Goal: Information Seeking & Learning: Learn about a topic

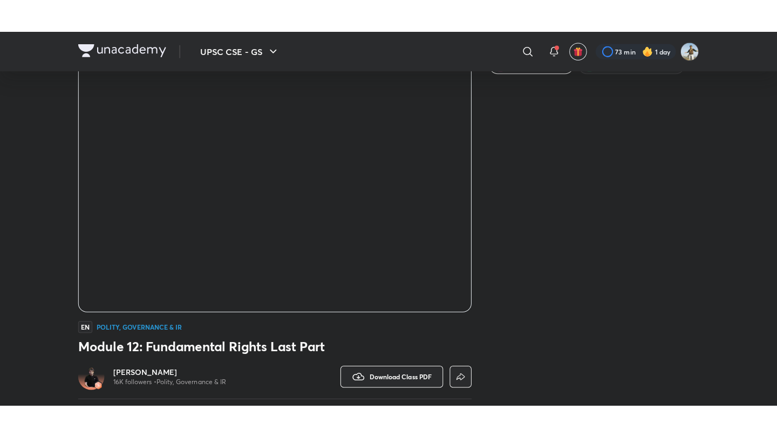
scroll to position [56, 0]
